Goal: Check status: Check status

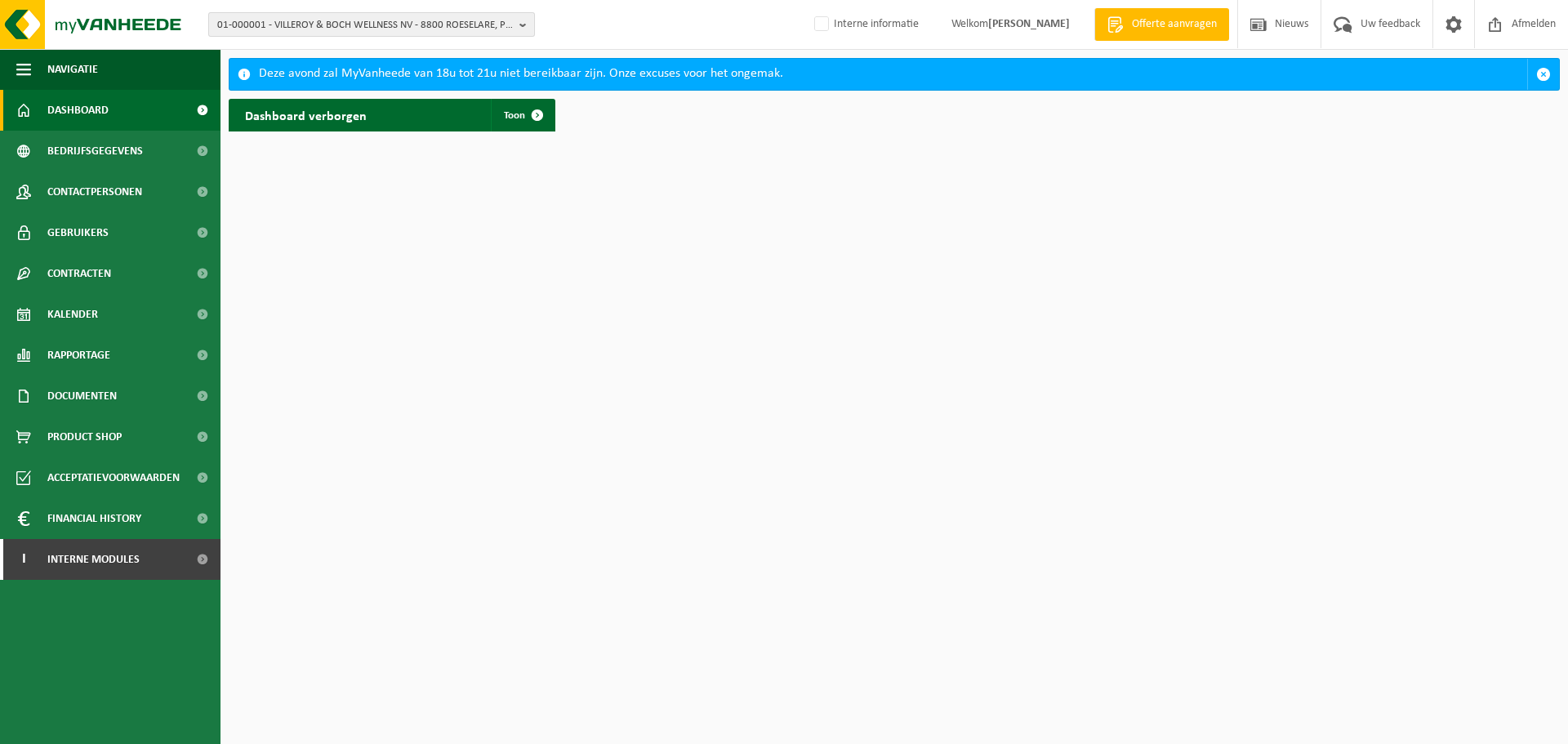
click at [450, 19] on span "01-000001 - VILLEROY & BOCH WELLNESS NV - 8800 ROESELARE, POPULIERSTRAAT 1" at bounding box center [365, 25] width 295 height 24
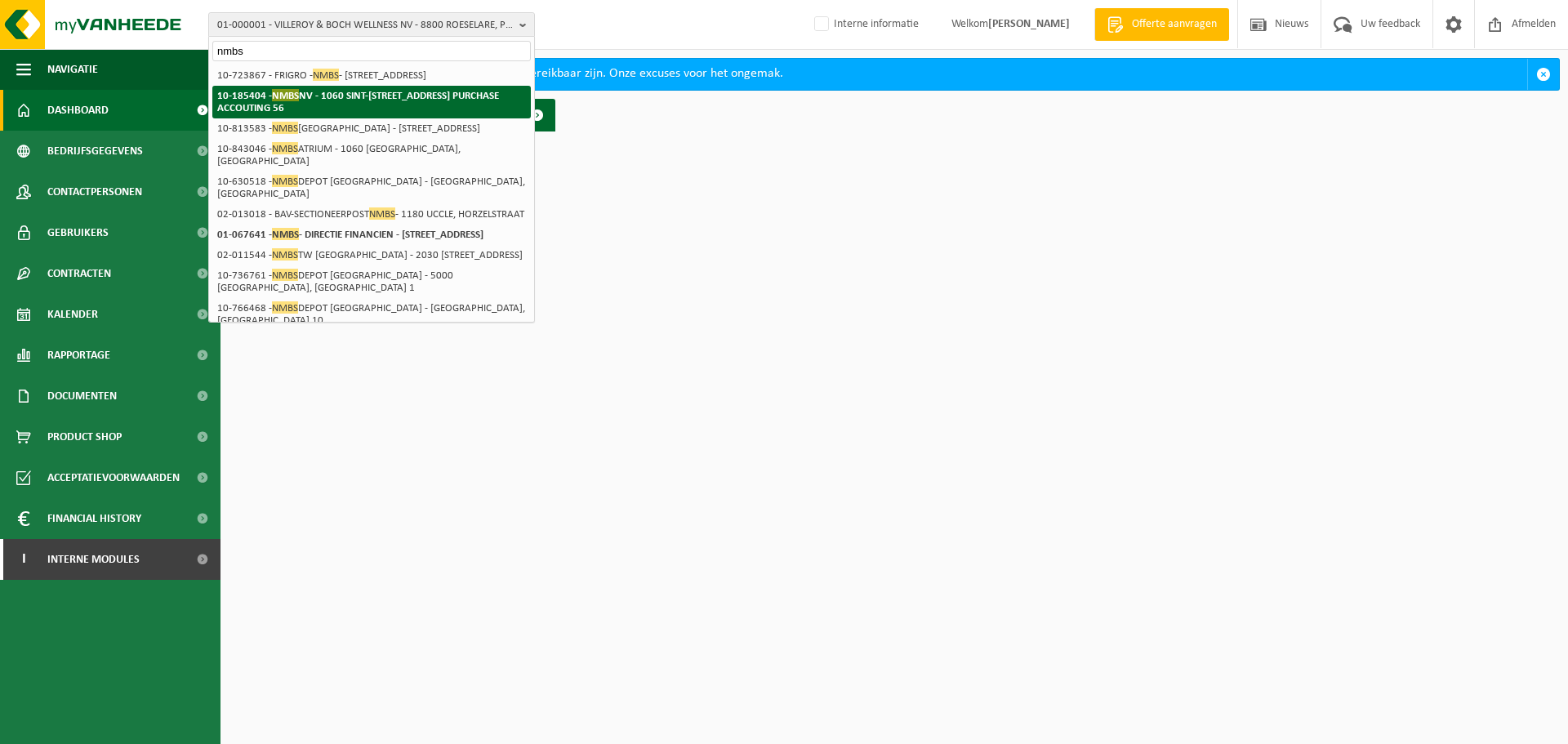
type input "nmbs"
click at [354, 114] on strong "10-185404 - NMBS NV - 1060 SINT-GILLIS, FRANKRIJKSTRAAT 10-01 B-FI.224 PURCHASE…" at bounding box center [358, 101] width 282 height 24
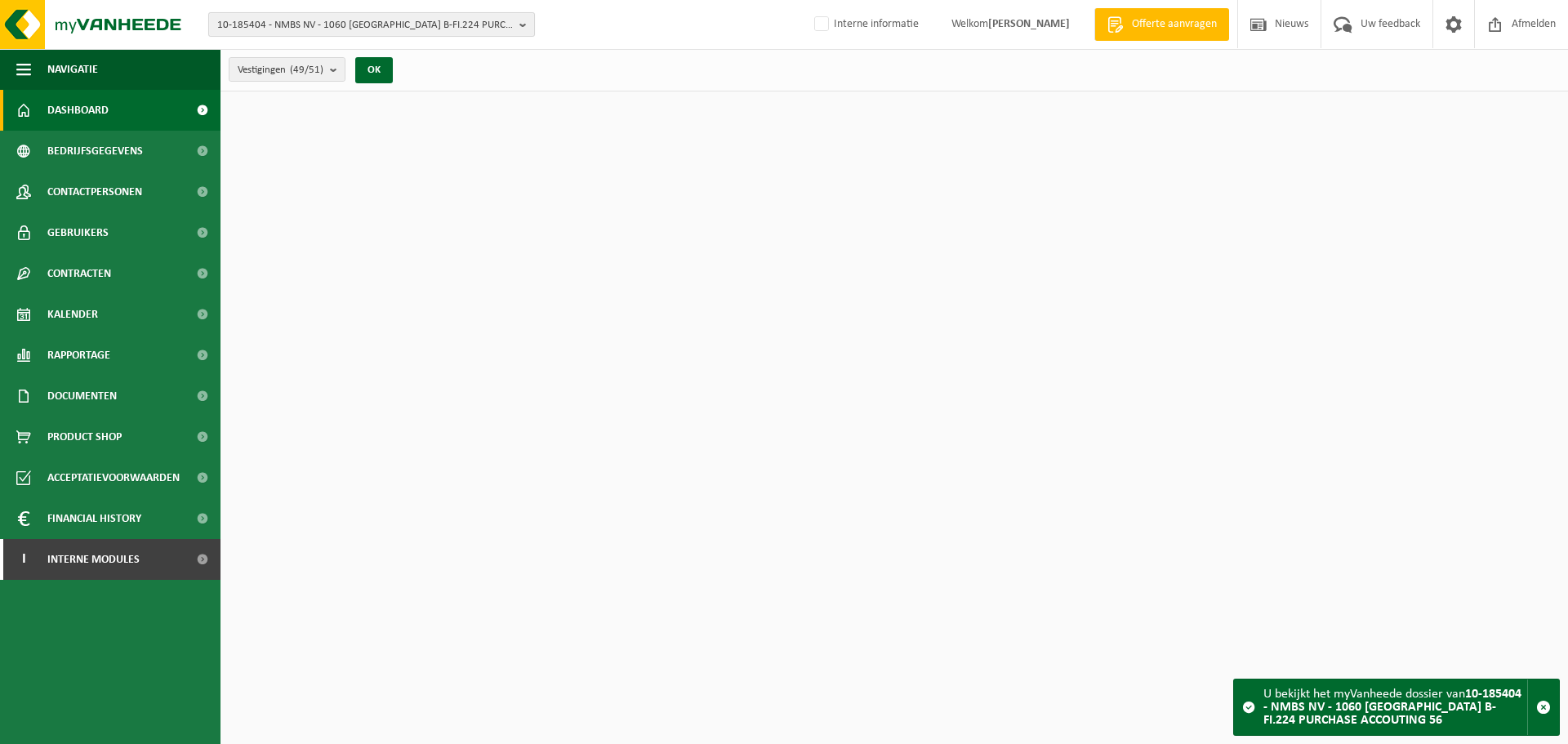
click at [403, 31] on span "10-185404 - NMBS NV - 1060 [GEOGRAPHIC_DATA] B-FI.224 PURCHASE ACCOUTING 56" at bounding box center [365, 25] width 295 height 24
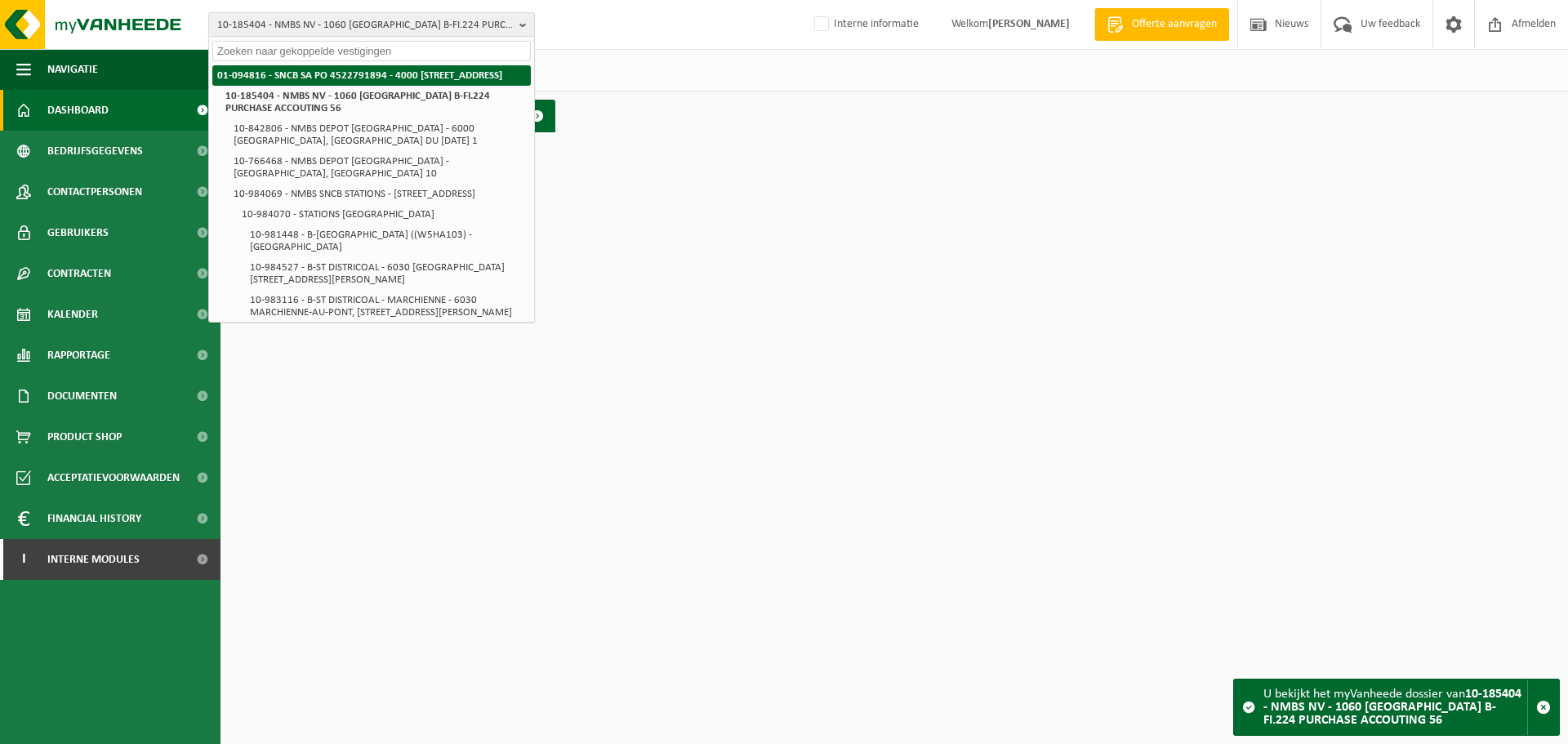
click at [363, 83] on li "01-094816 - SNCB SA PO 4522791894 - 4000 [STREET_ADDRESS]" at bounding box center [371, 75] width 318 height 20
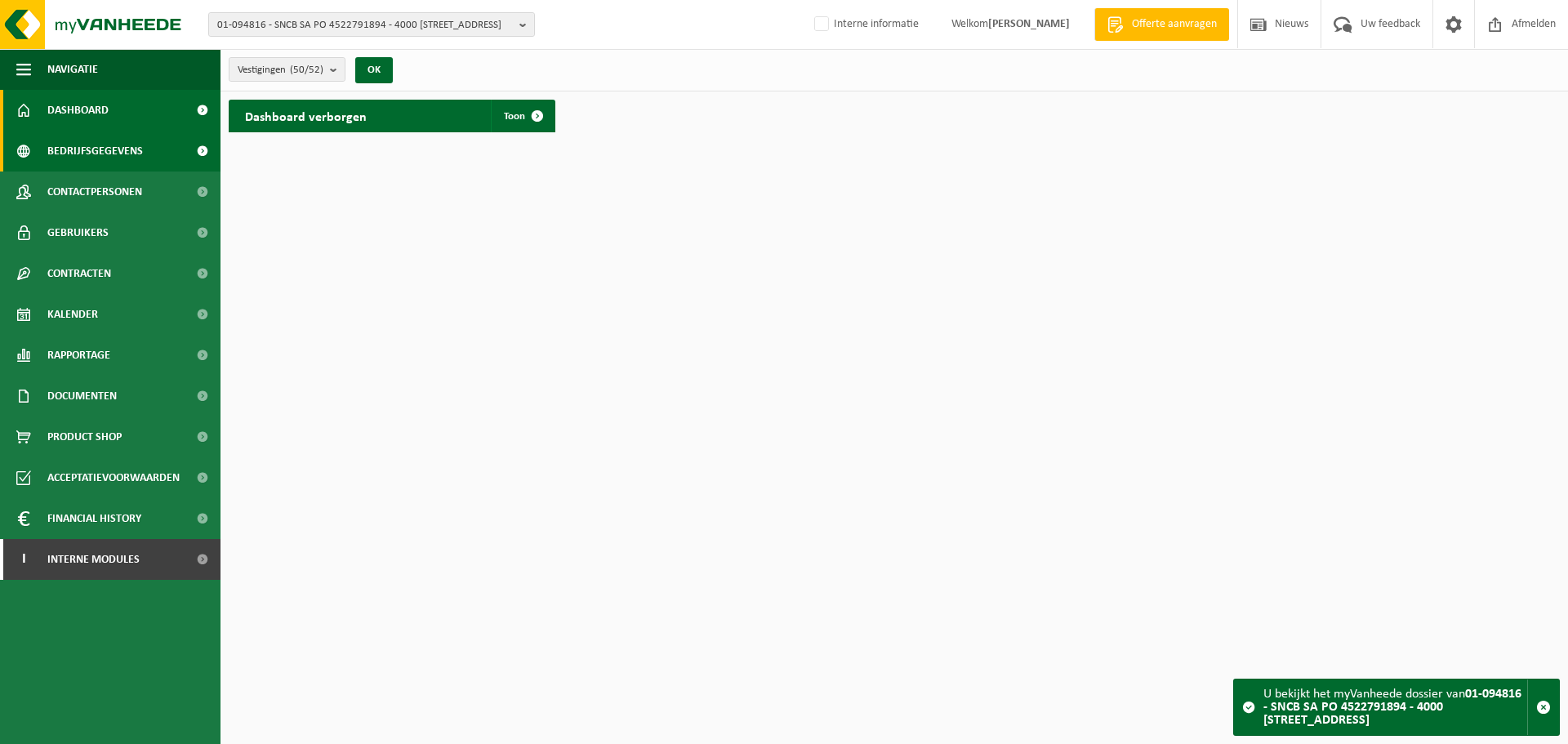
click at [145, 160] on link "Bedrijfsgegevens" at bounding box center [110, 151] width 220 height 40
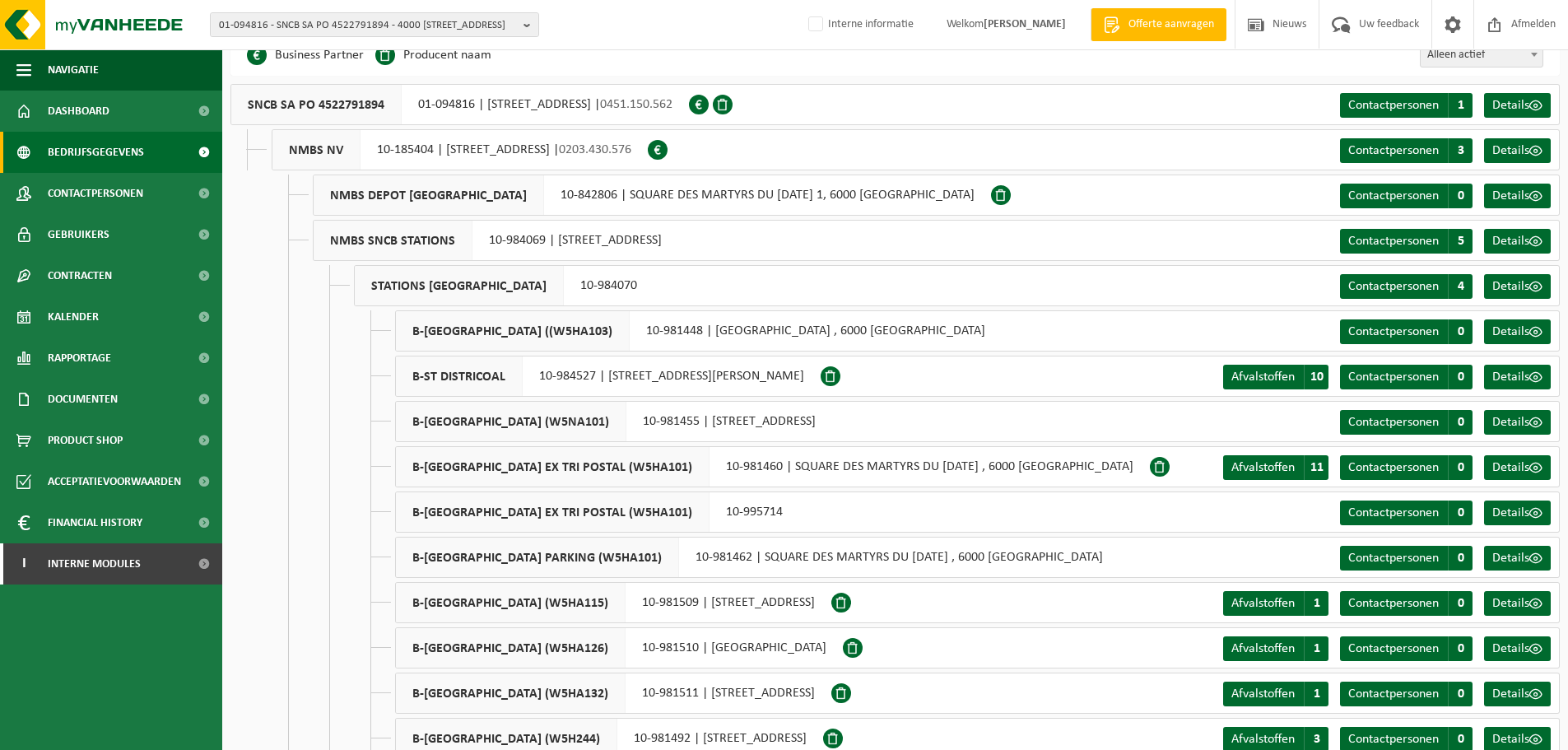
scroll to position [30, 0]
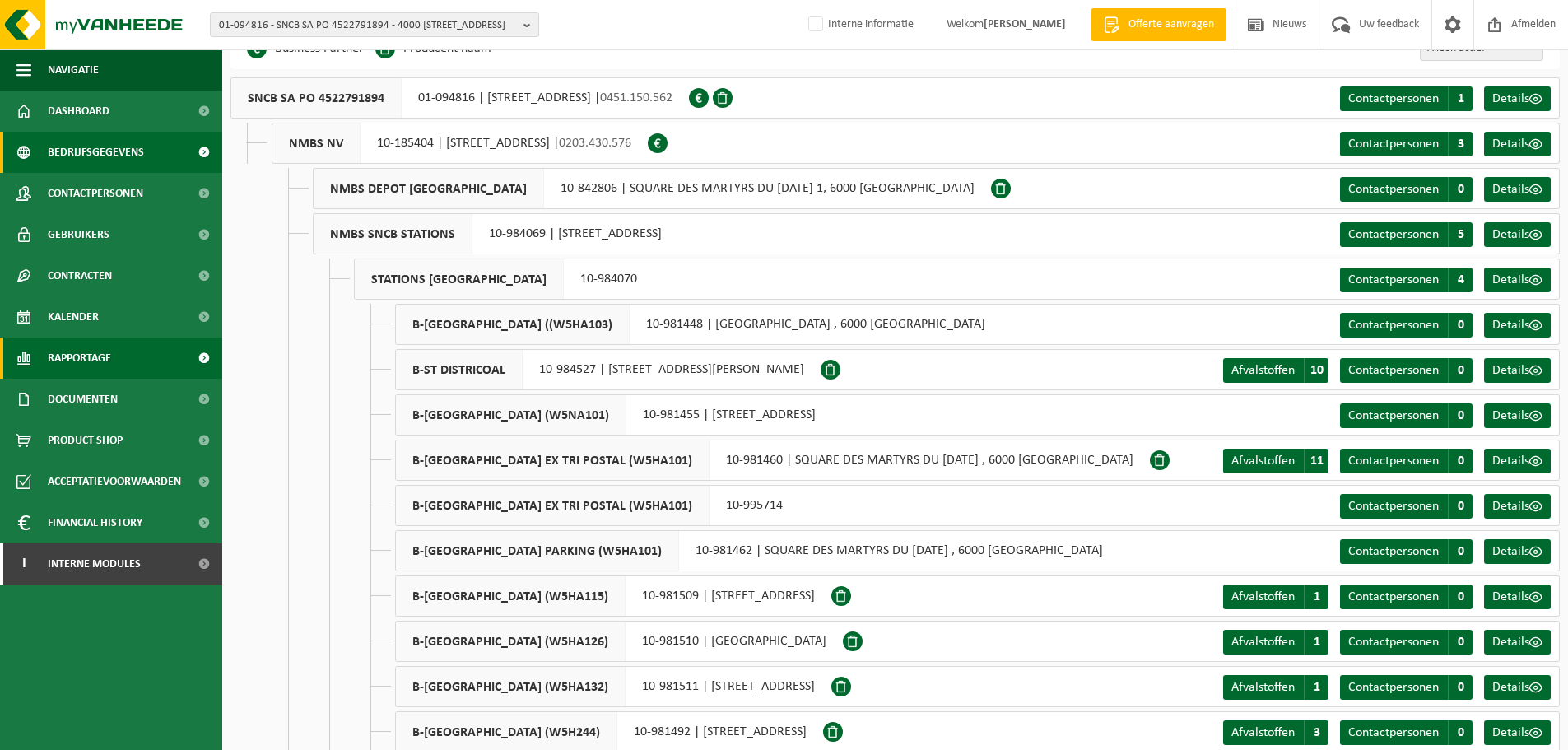
click at [91, 358] on span "Rapportage" at bounding box center [79, 358] width 63 height 41
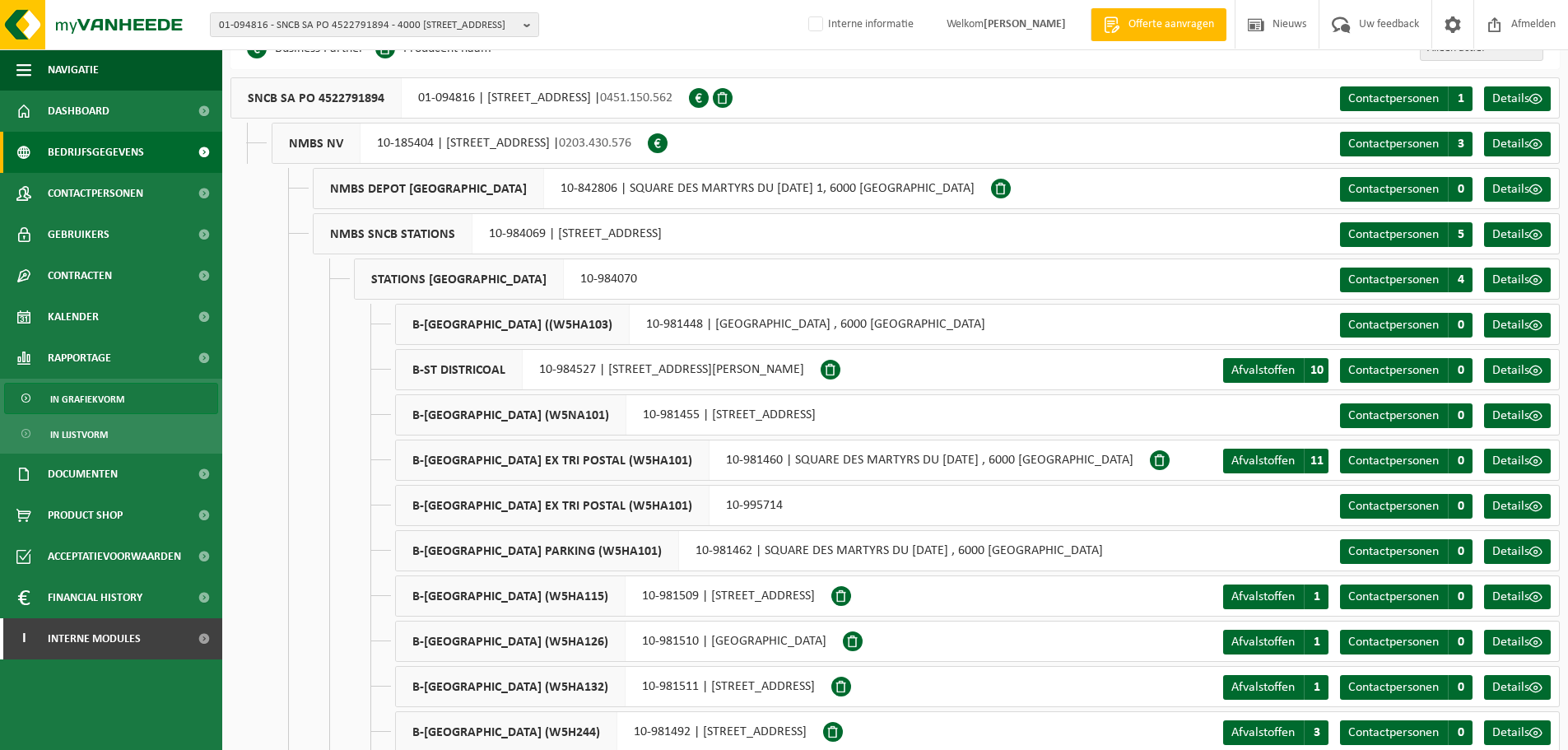
click at [97, 396] on span "In grafiekvorm" at bounding box center [87, 400] width 74 height 31
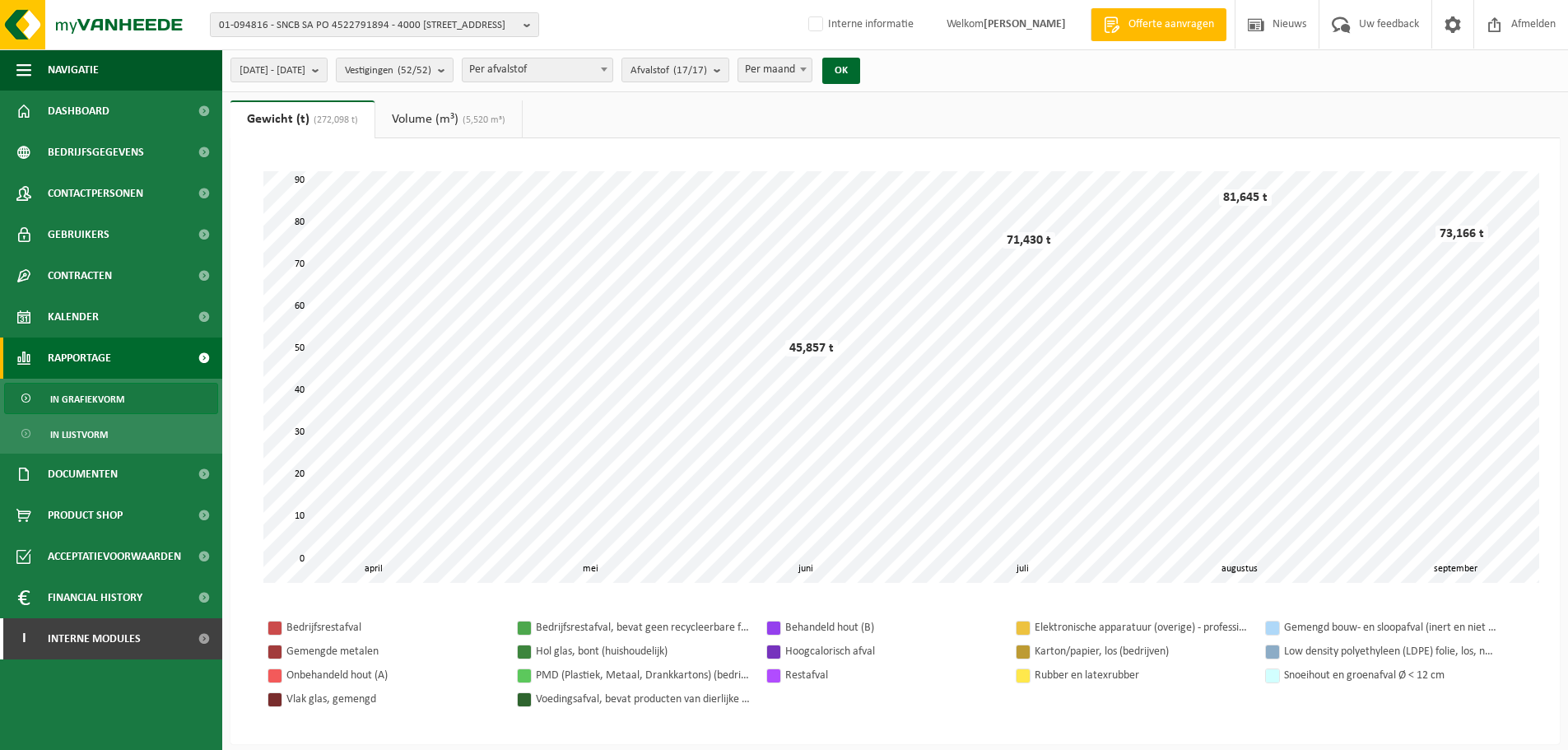
click at [103, 436] on span "In lijstvorm" at bounding box center [79, 435] width 57 height 31
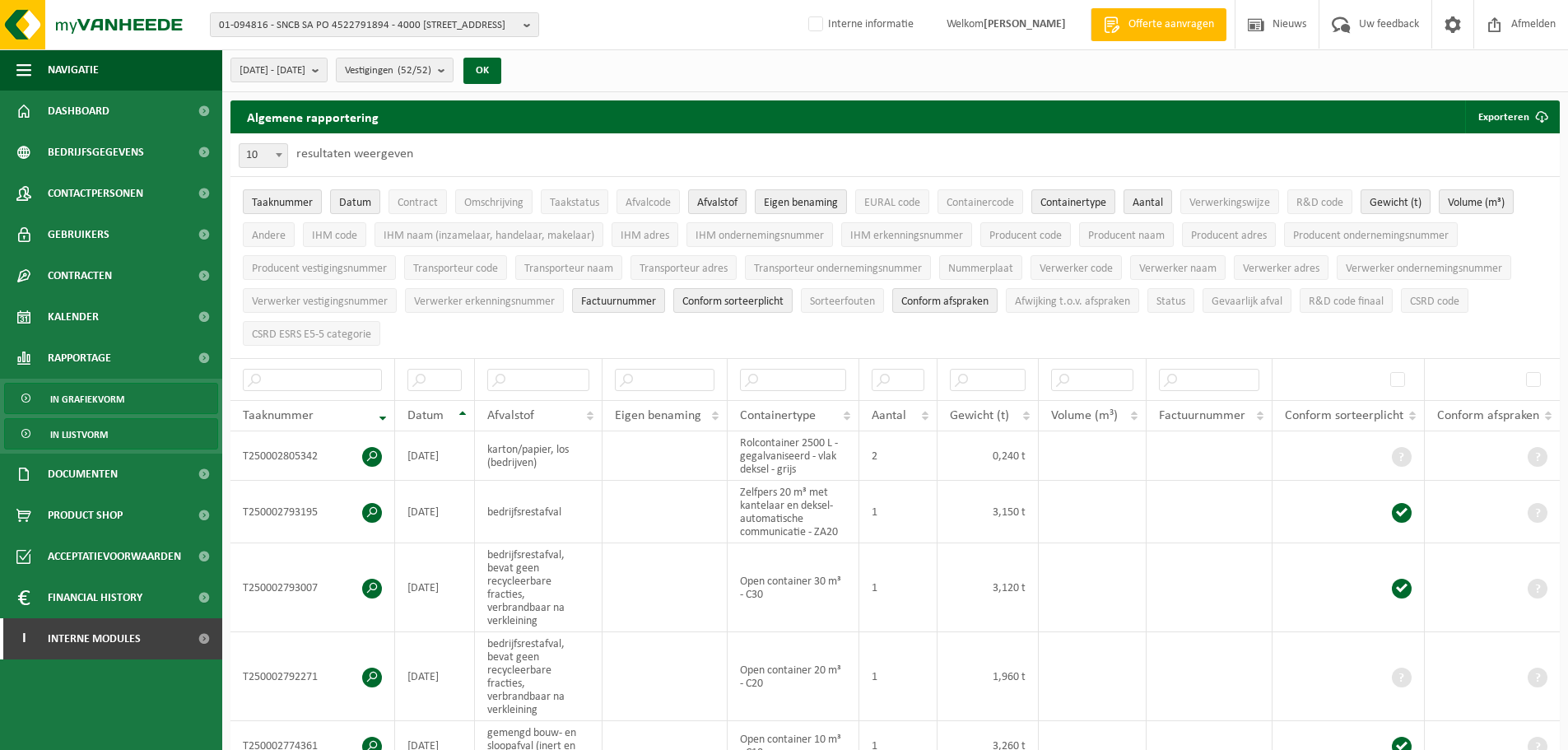
click at [117, 392] on span "In grafiekvorm" at bounding box center [87, 400] width 74 height 31
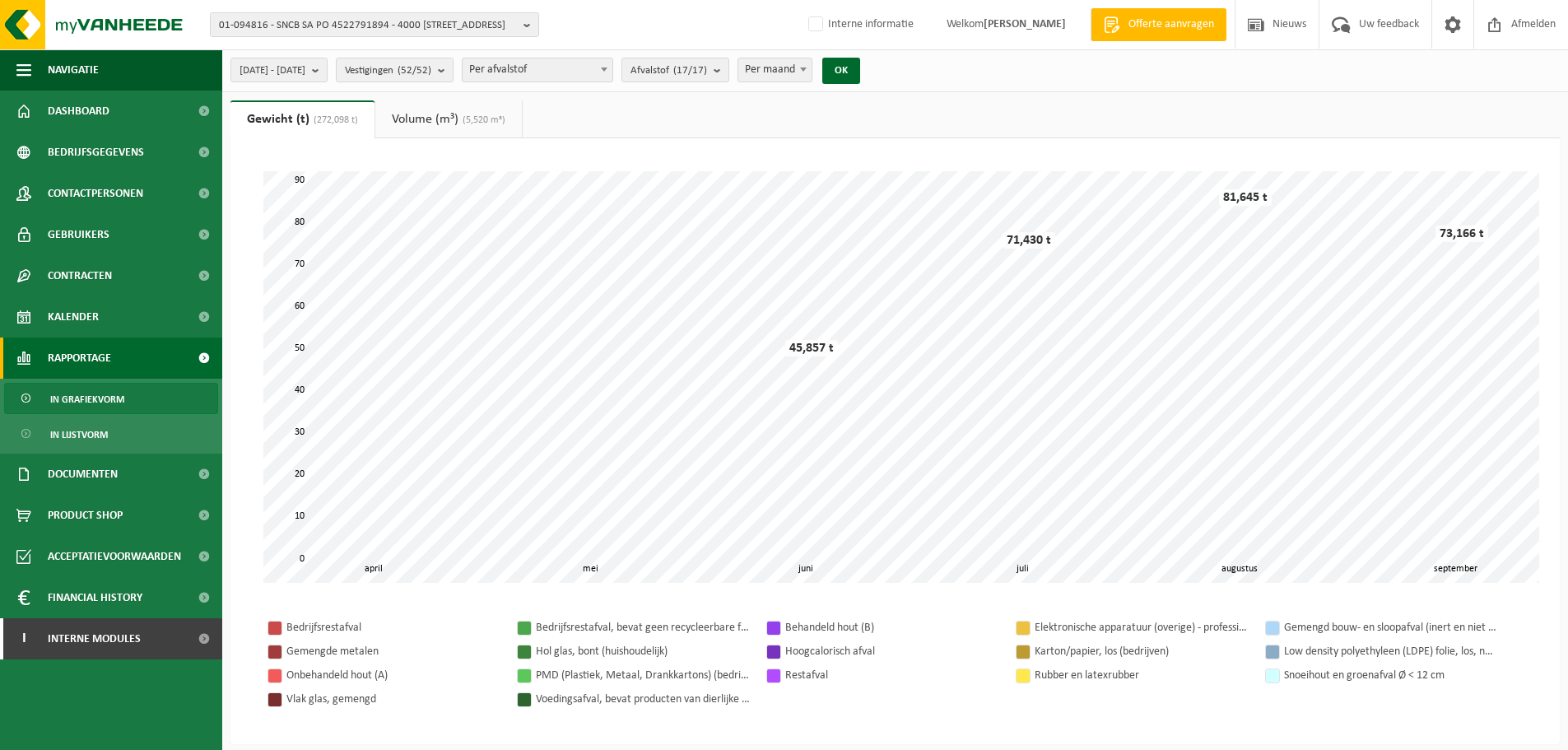
click at [466, 116] on span "(5,520 m³)" at bounding box center [482, 120] width 47 height 10
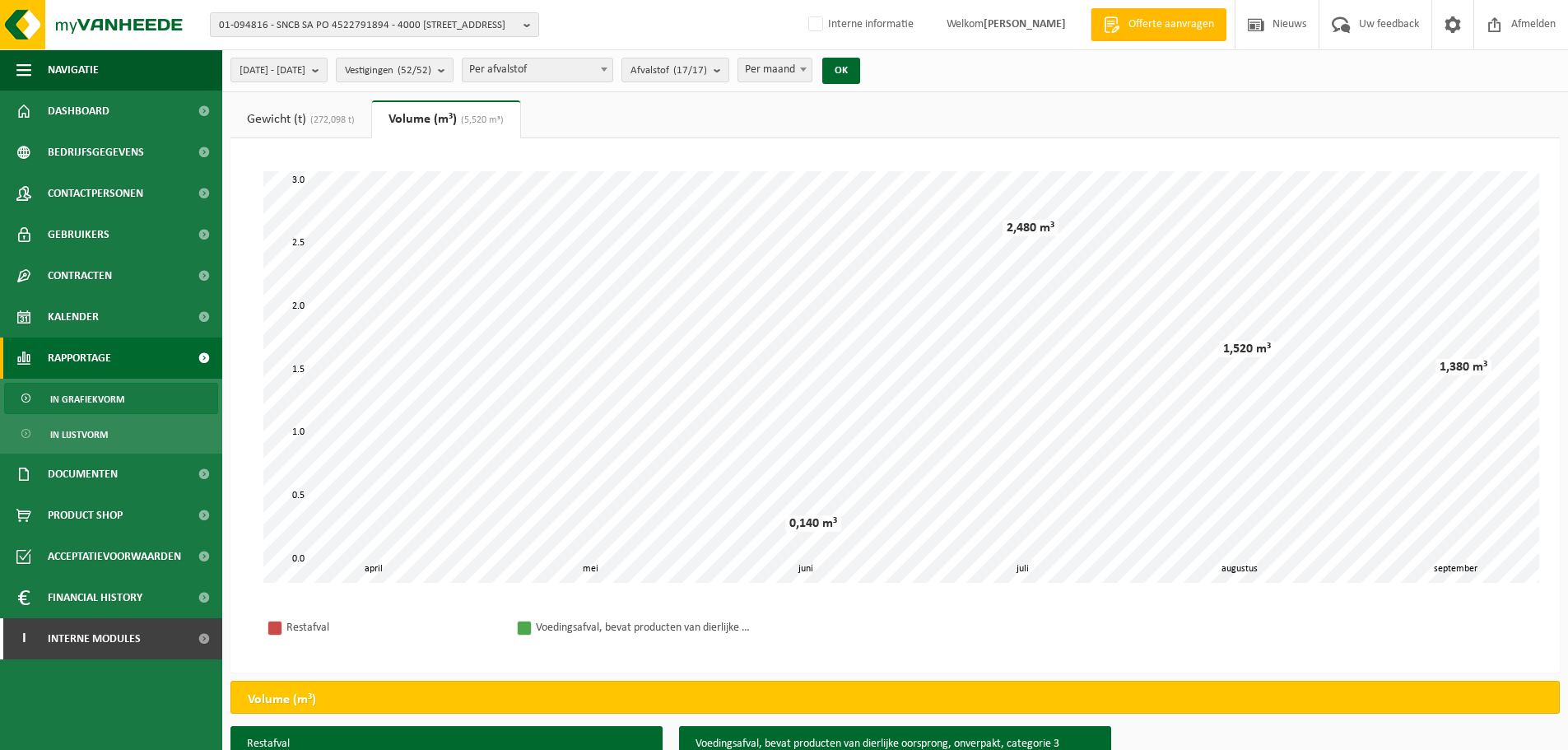
click at [274, 128] on link "Gewicht (t) (272,098 t)" at bounding box center [301, 119] width 141 height 38
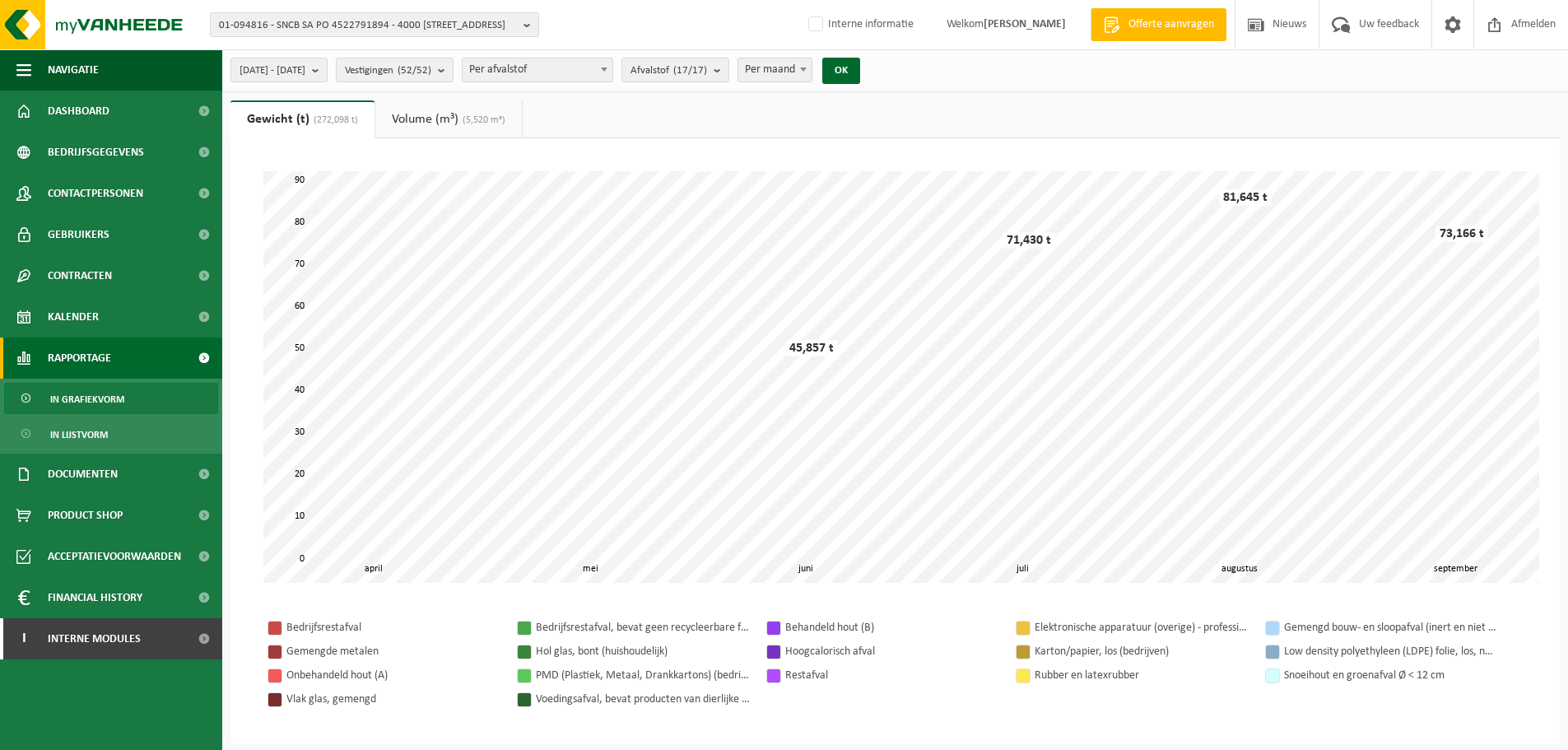
click at [613, 73] on span at bounding box center [604, 69] width 16 height 21
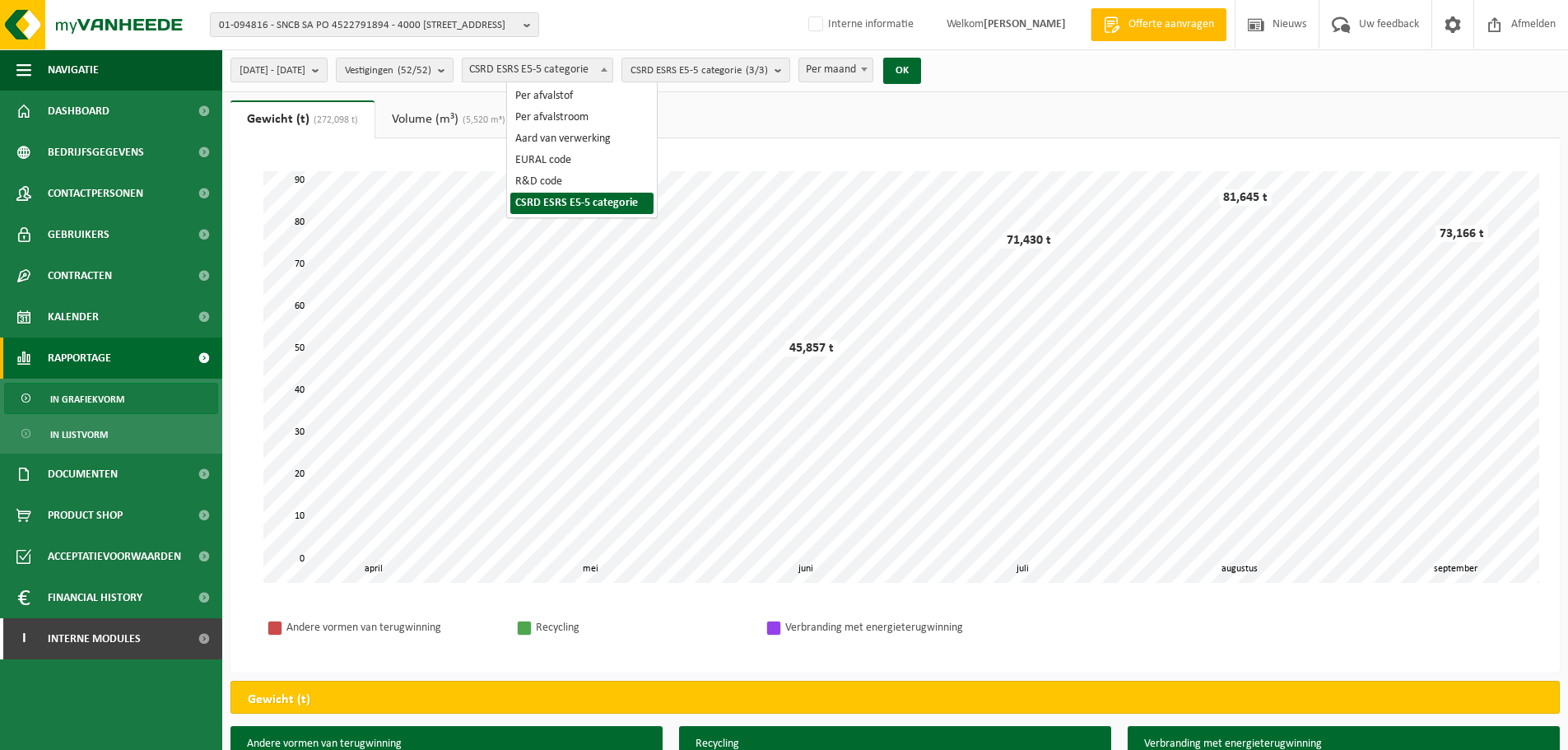
click at [580, 66] on span "CSRD ESRS E5-5 categorie" at bounding box center [537, 70] width 149 height 23
select select "2"
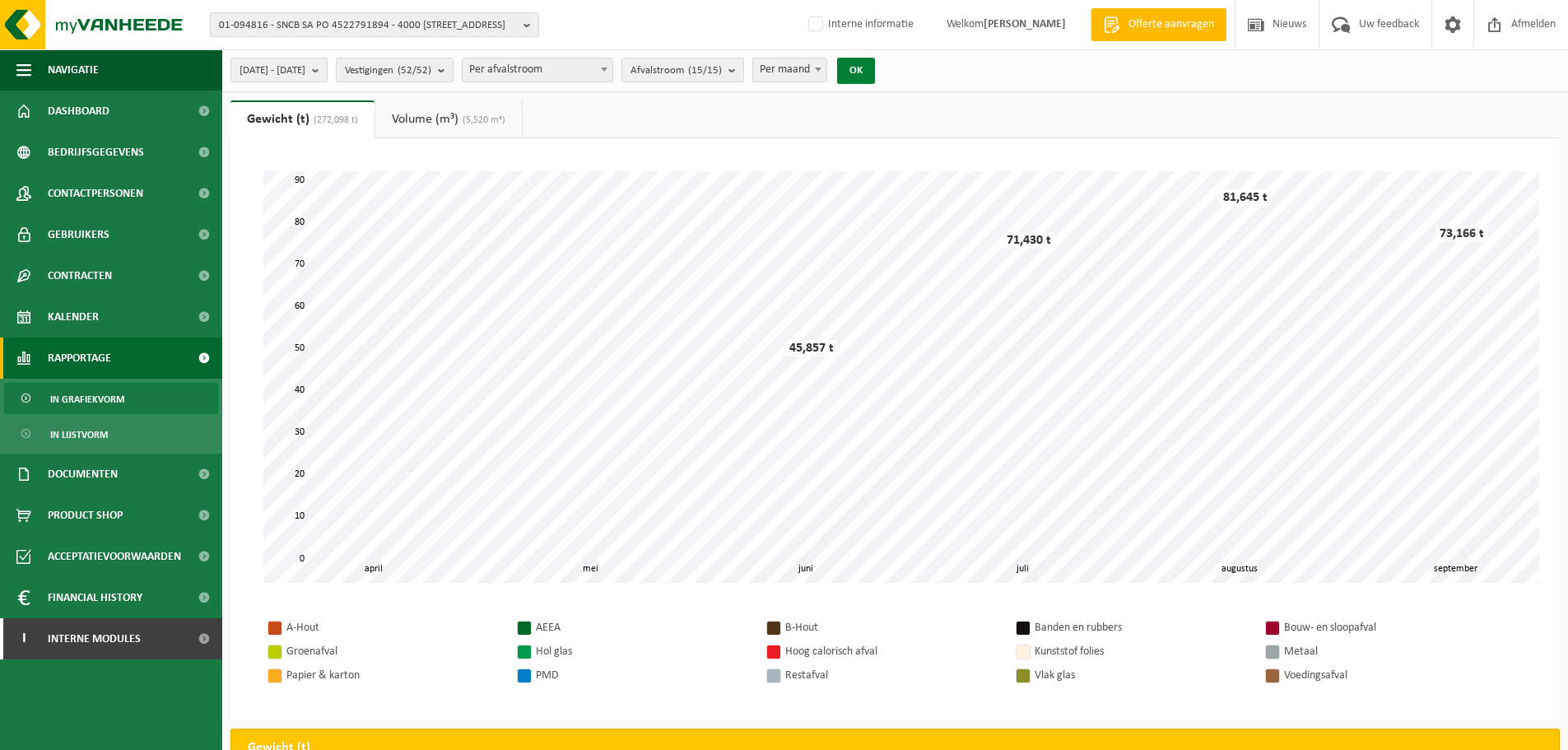
click at [875, 78] on button "OK" at bounding box center [855, 70] width 38 height 26
